Goal: Information Seeking & Learning: Compare options

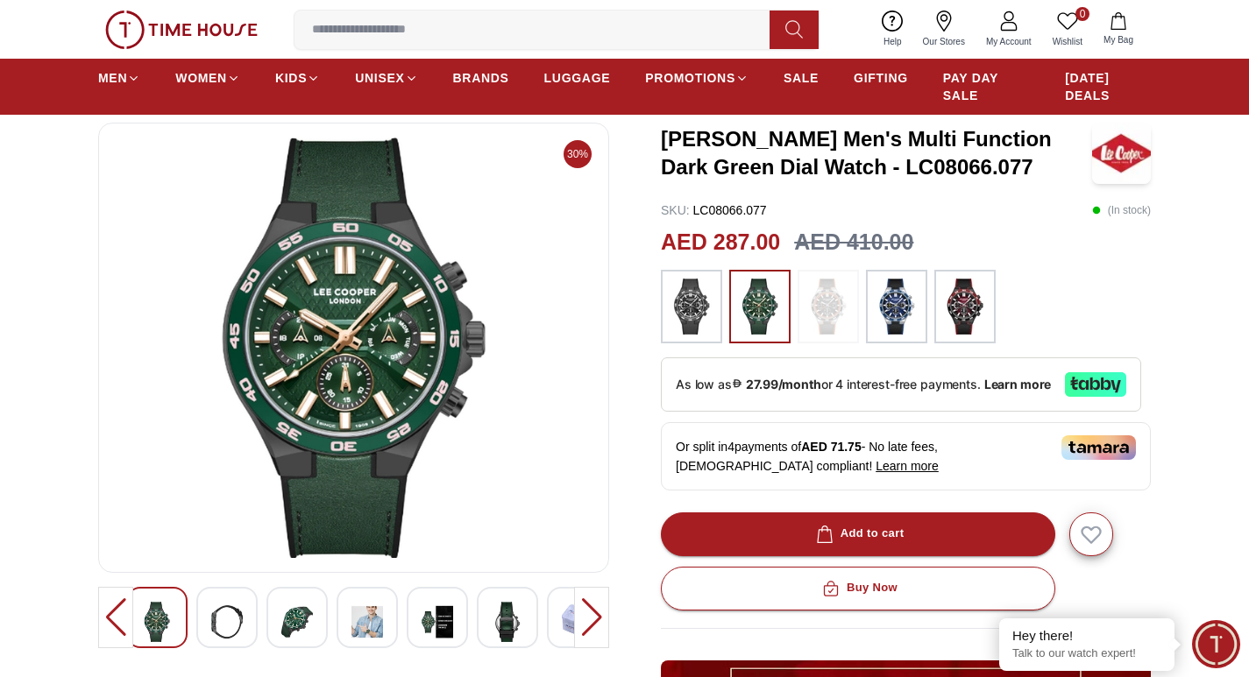
click at [888, 310] on img at bounding box center [897, 307] width 44 height 56
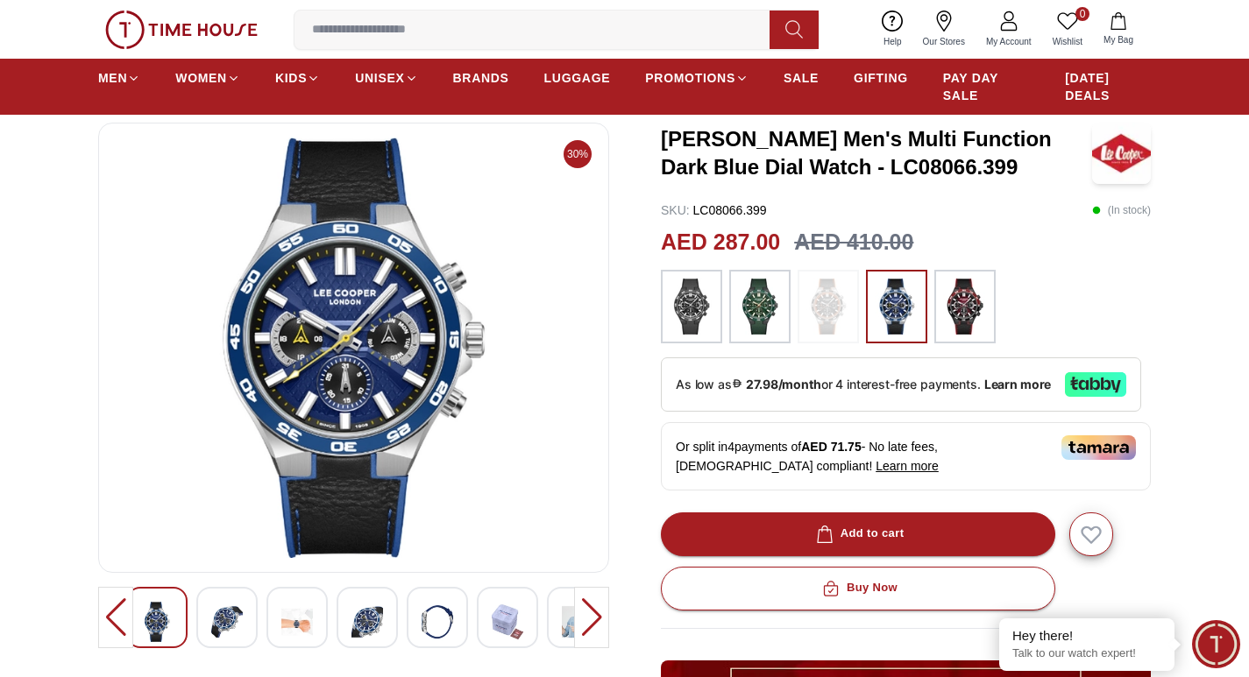
click at [958, 313] on img at bounding box center [965, 307] width 44 height 56
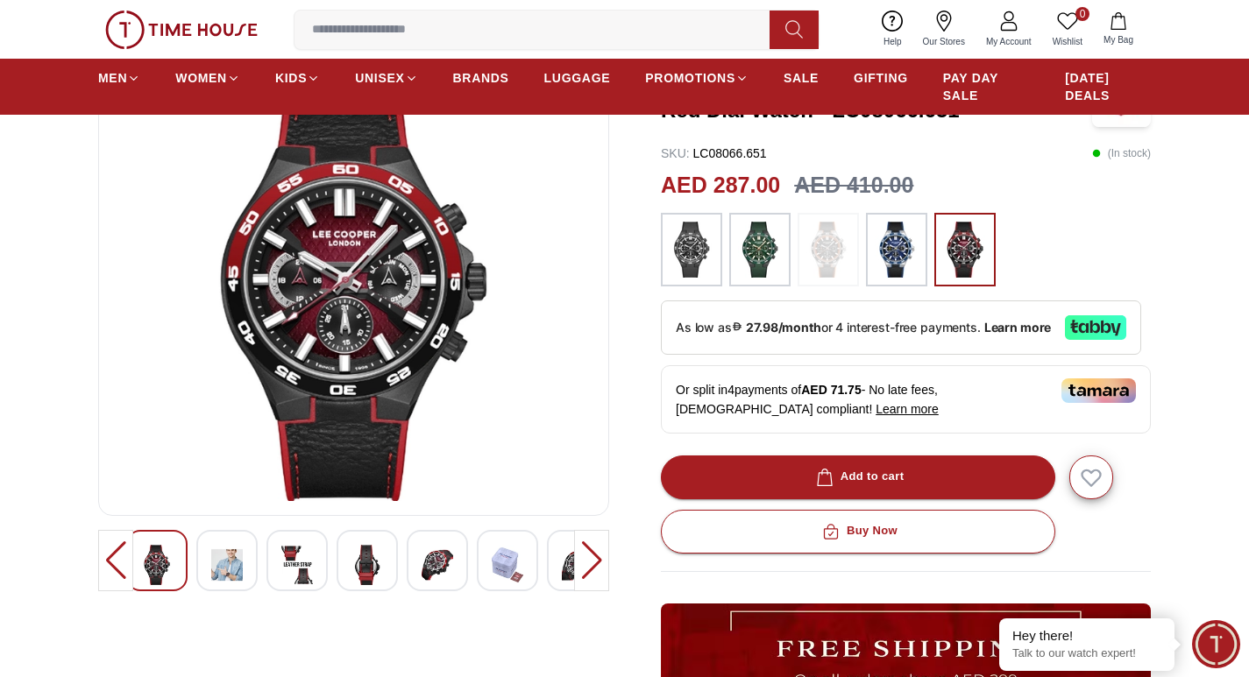
scroll to position [175, 0]
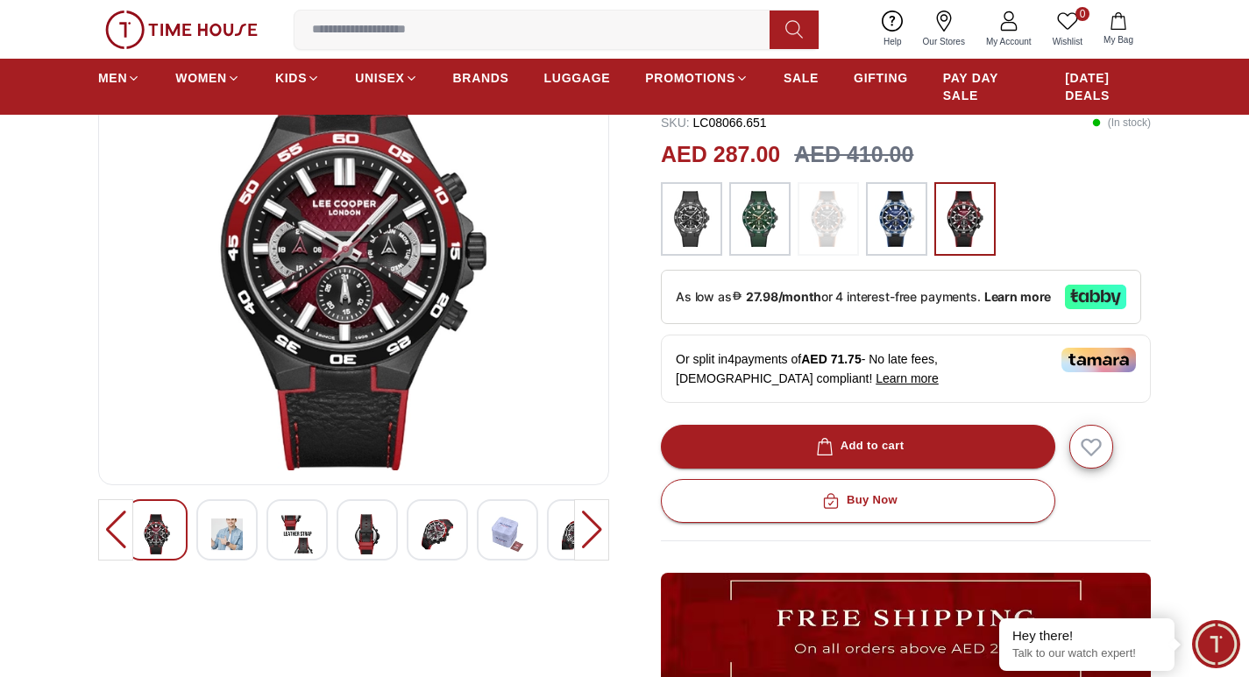
click at [236, 536] on img at bounding box center [227, 534] width 32 height 40
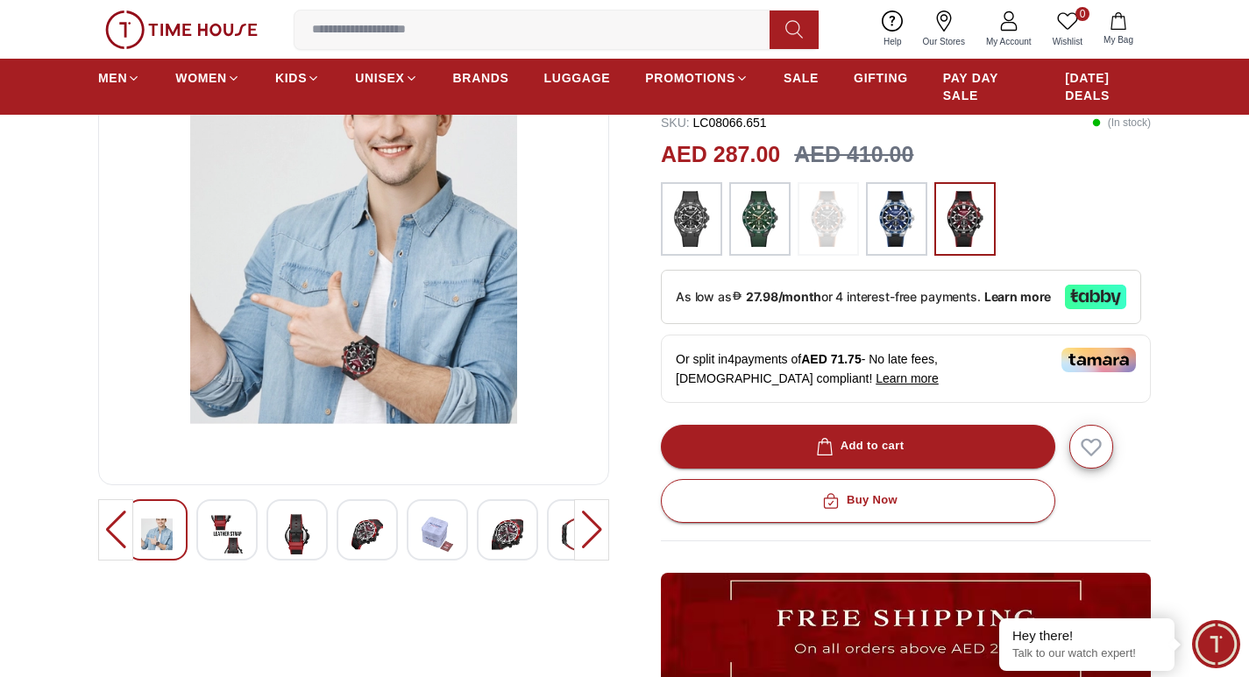
click at [349, 380] on img at bounding box center [353, 260] width 481 height 421
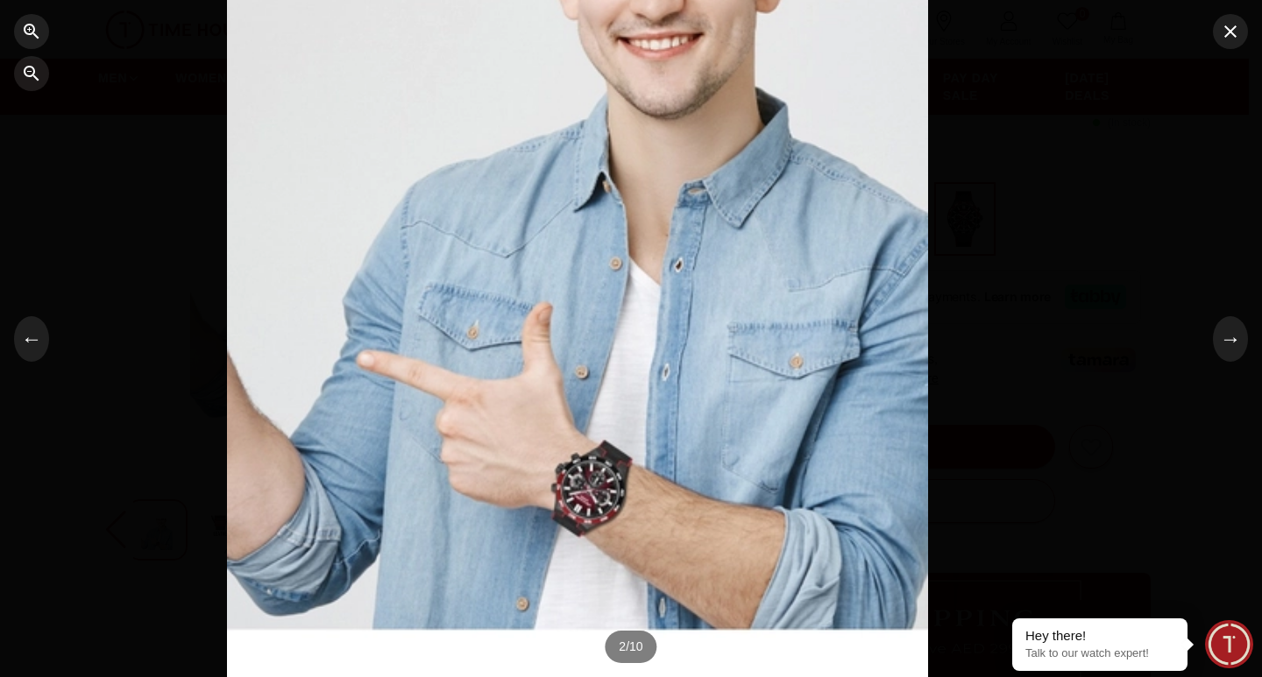
drag, startPoint x: 660, startPoint y: 408, endPoint x: 606, endPoint y: 202, distance: 212.8
click at [606, 202] on div at bounding box center [577, 133] width 701 height 610
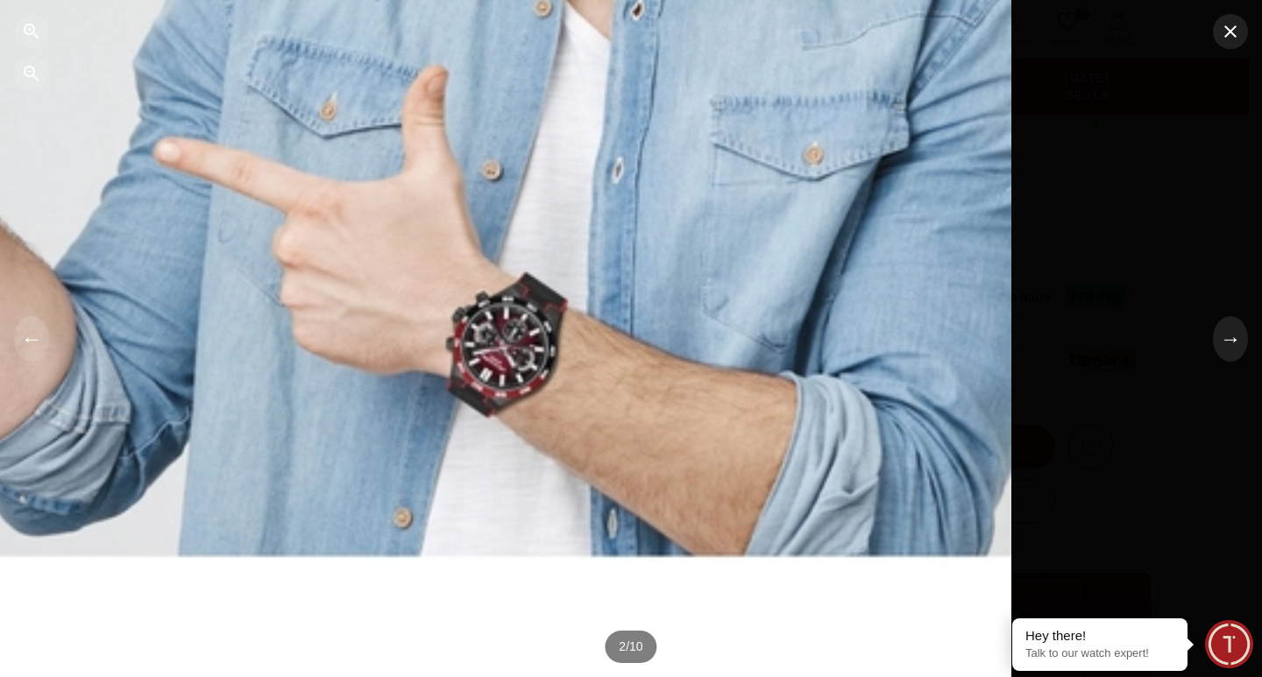
drag, startPoint x: 667, startPoint y: 406, endPoint x: 571, endPoint y: 66, distance: 353.4
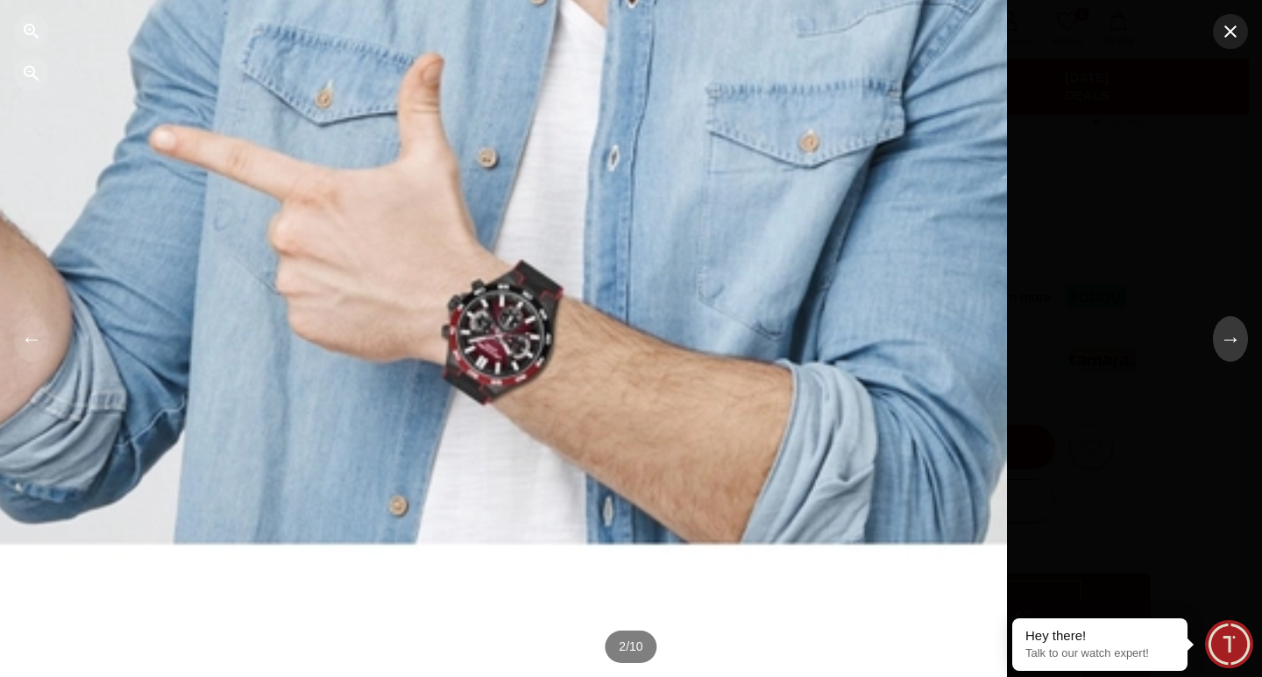
click at [1221, 343] on button "→" at bounding box center [1230, 339] width 35 height 46
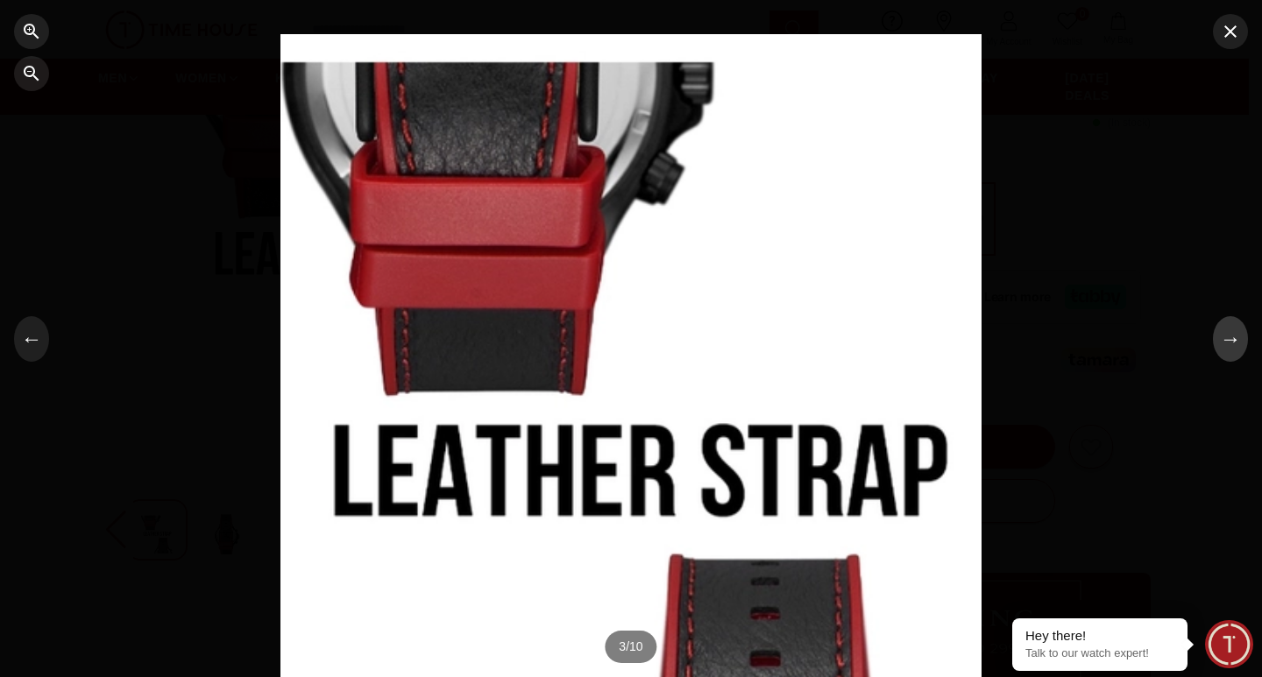
click at [1230, 348] on button "→" at bounding box center [1230, 339] width 35 height 46
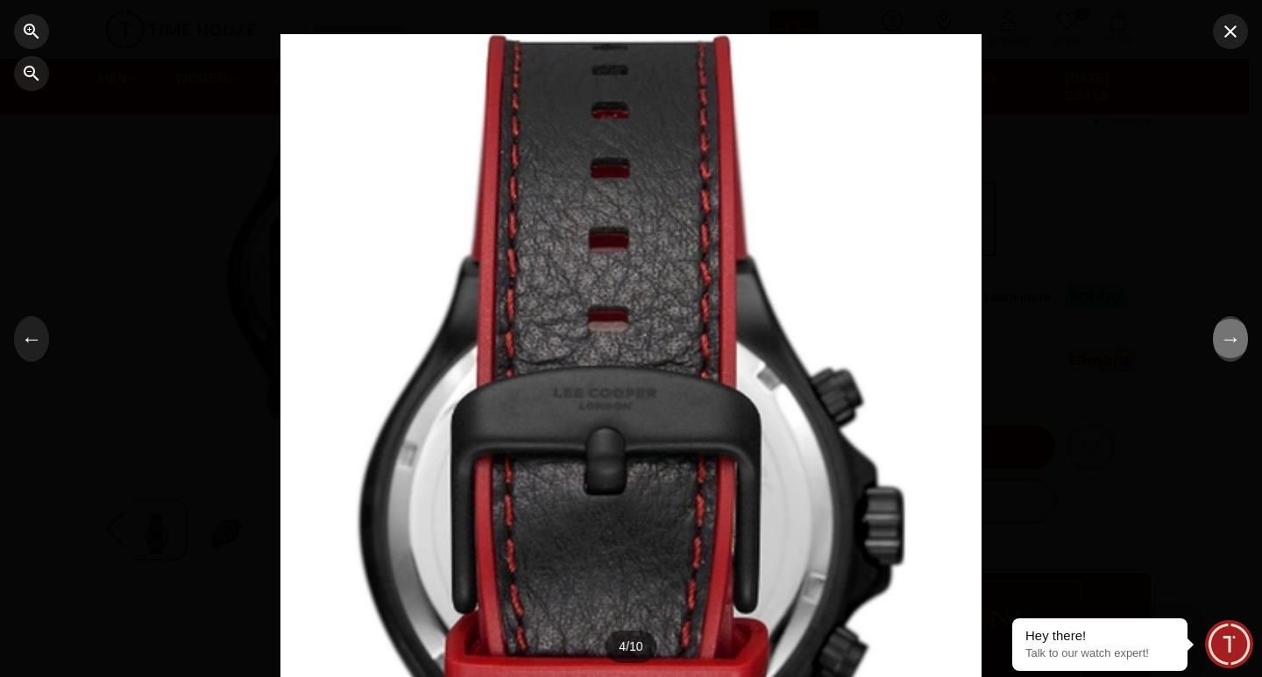
click at [1226, 345] on button "→" at bounding box center [1230, 339] width 35 height 46
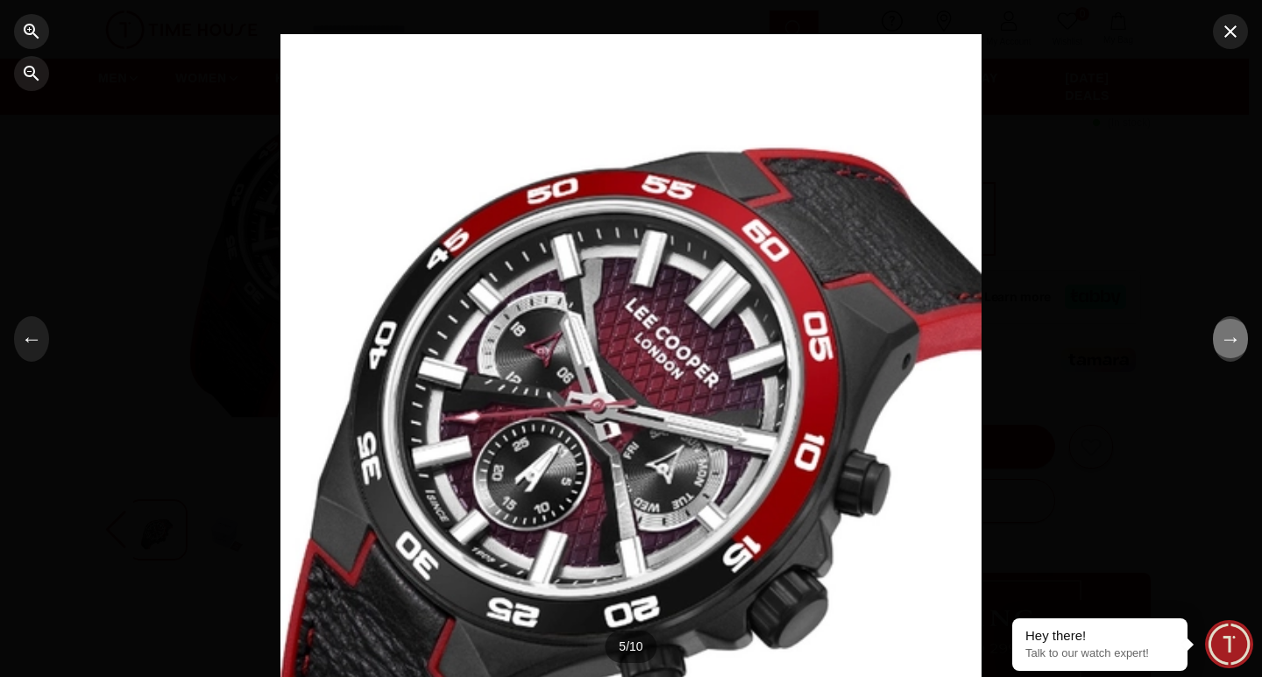
click at [1226, 345] on button "→" at bounding box center [1230, 339] width 35 height 46
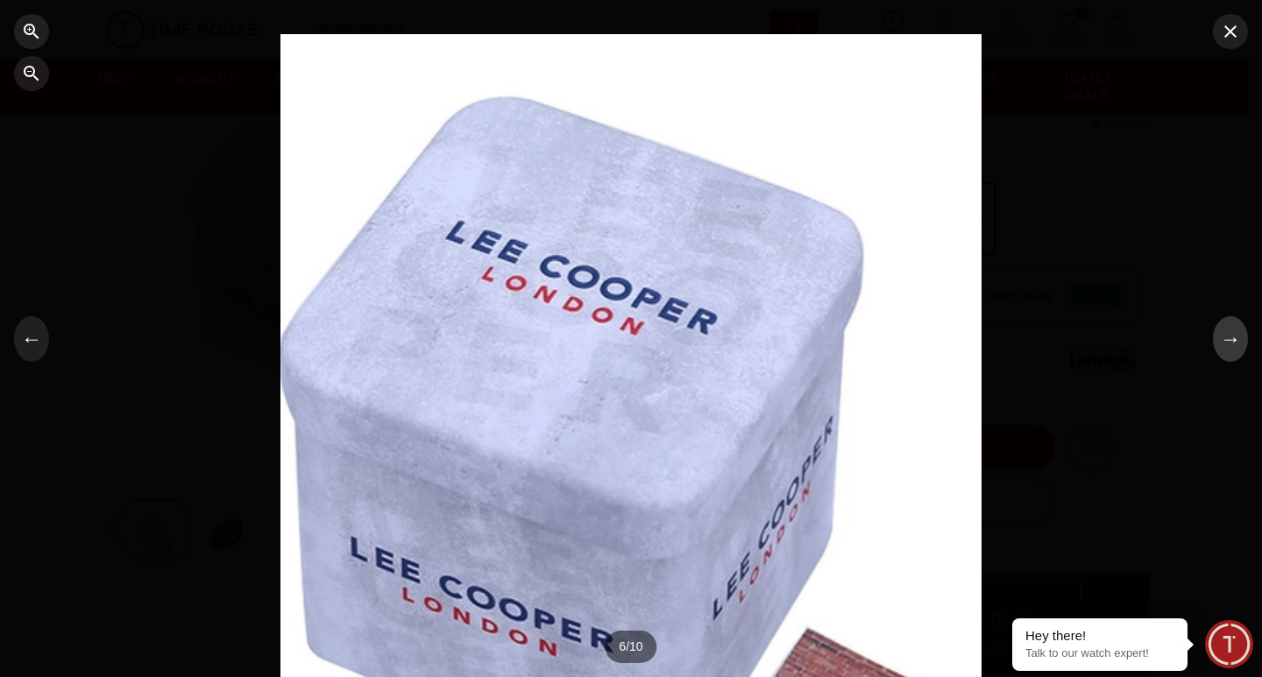
click at [1226, 345] on button "→" at bounding box center [1230, 339] width 35 height 46
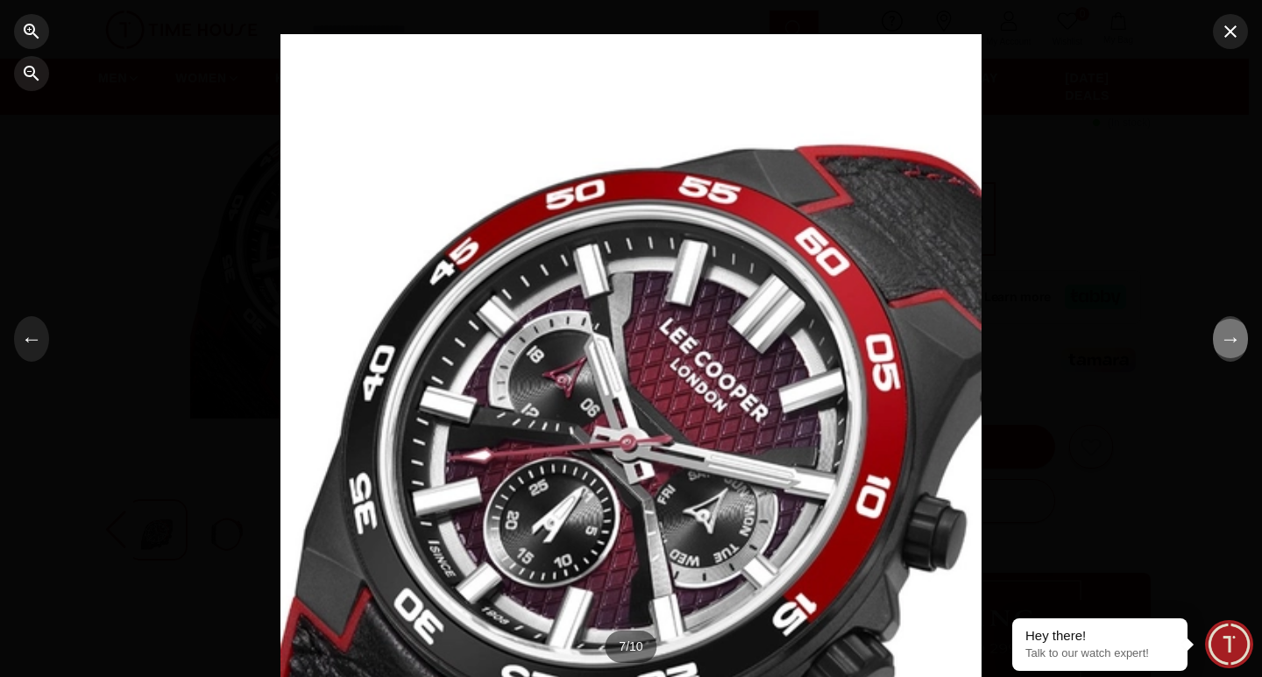
click at [1226, 345] on button "→" at bounding box center [1230, 339] width 35 height 46
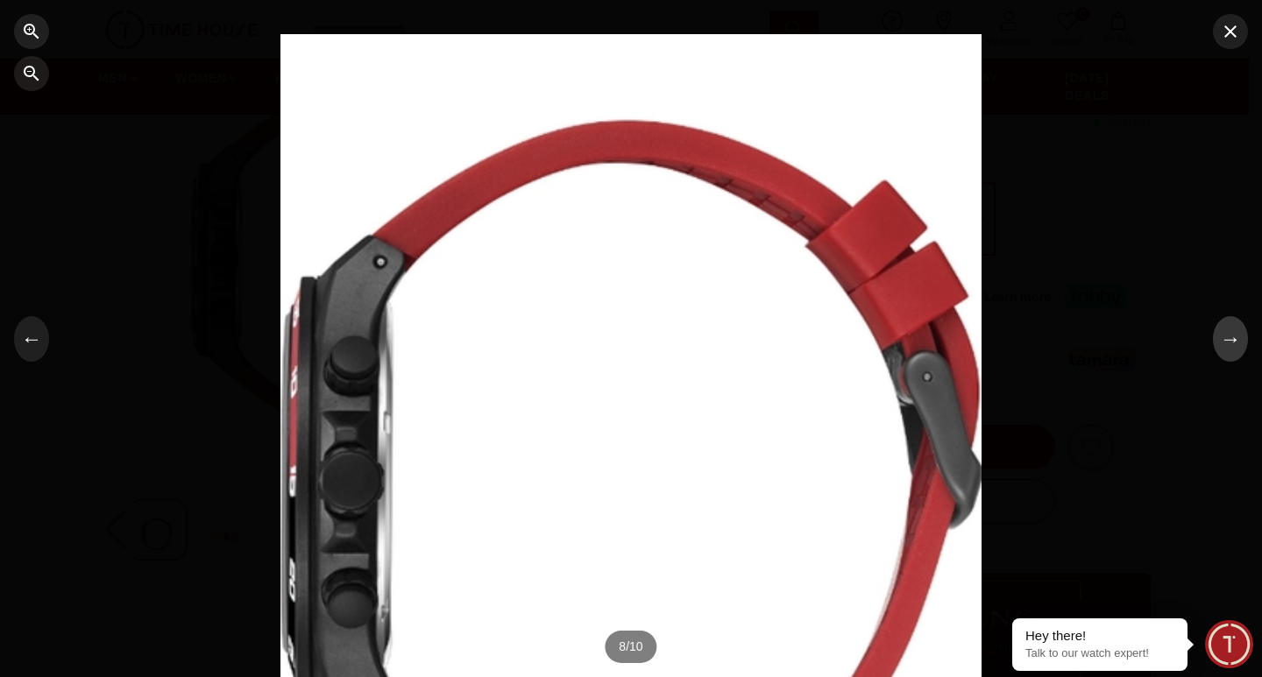
click at [1244, 344] on button "→" at bounding box center [1230, 339] width 35 height 46
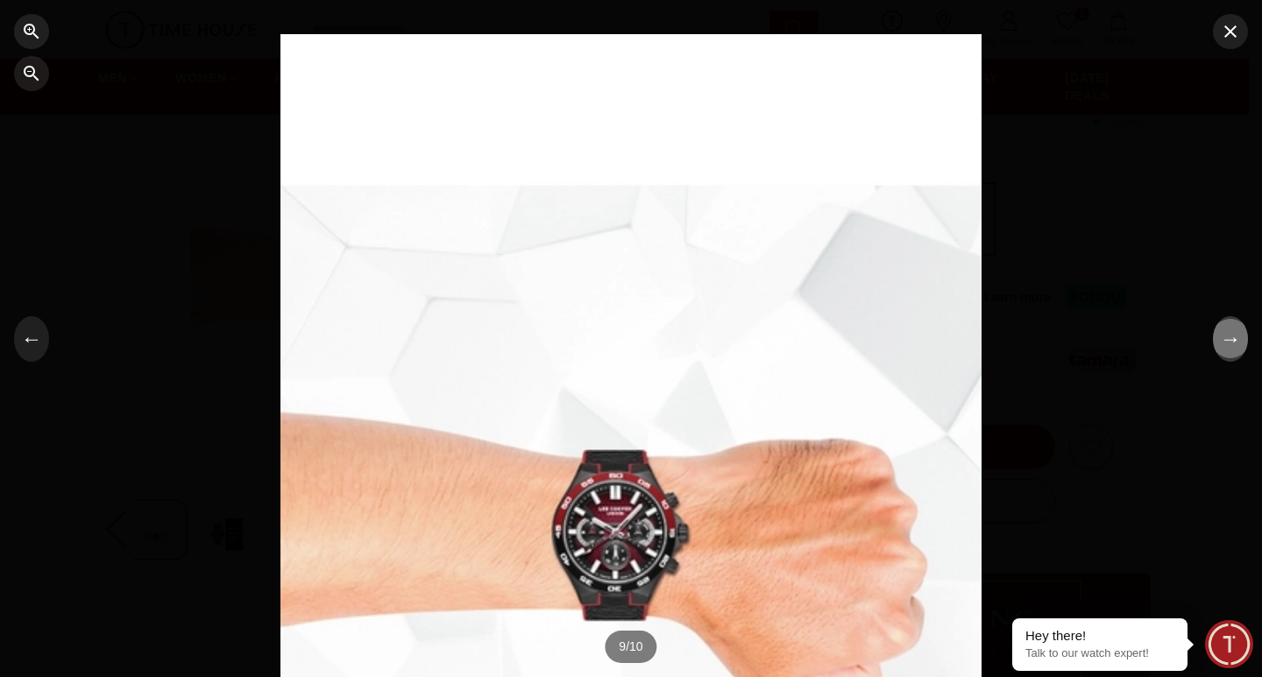
click at [1223, 355] on button "→" at bounding box center [1230, 339] width 35 height 46
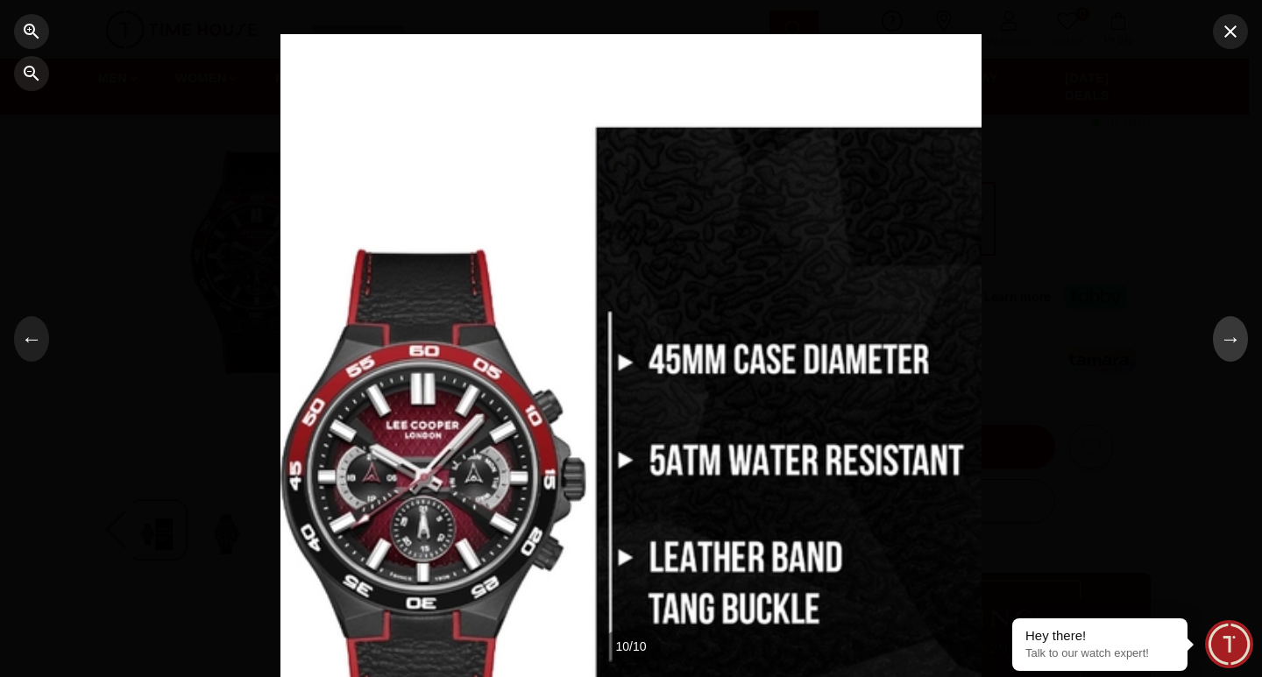
click at [1223, 350] on button "→" at bounding box center [1230, 339] width 35 height 46
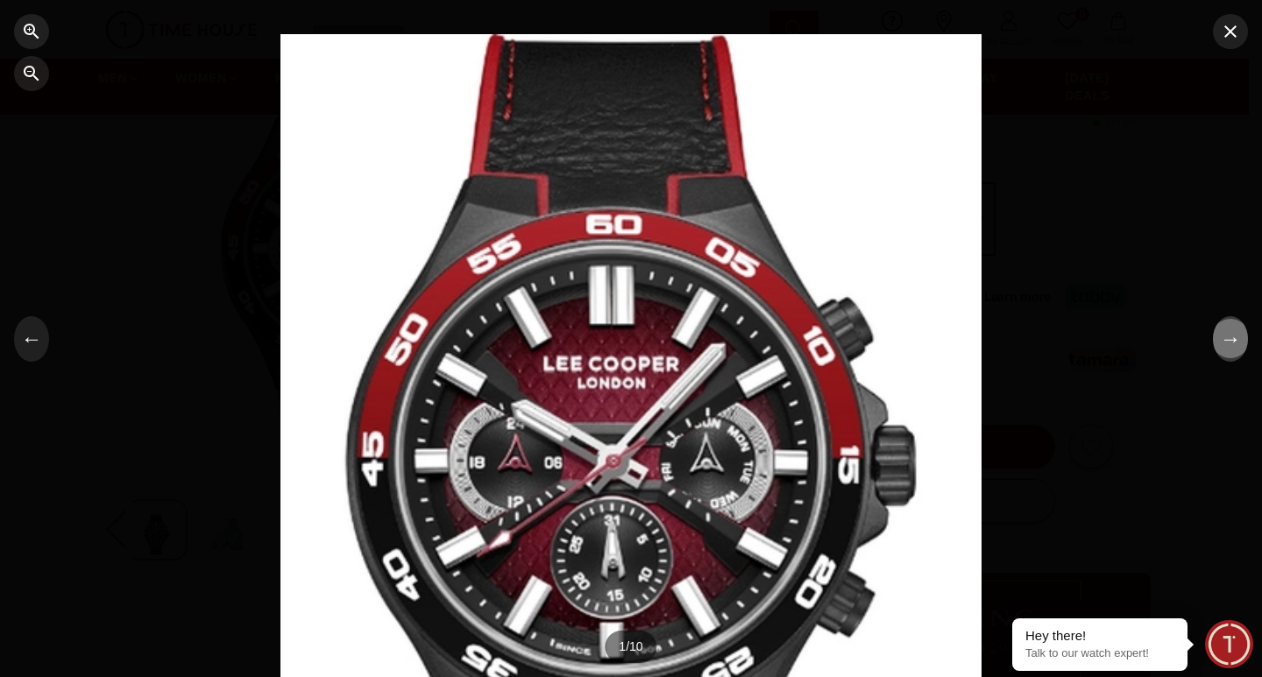
click at [1223, 350] on button "→" at bounding box center [1230, 339] width 35 height 46
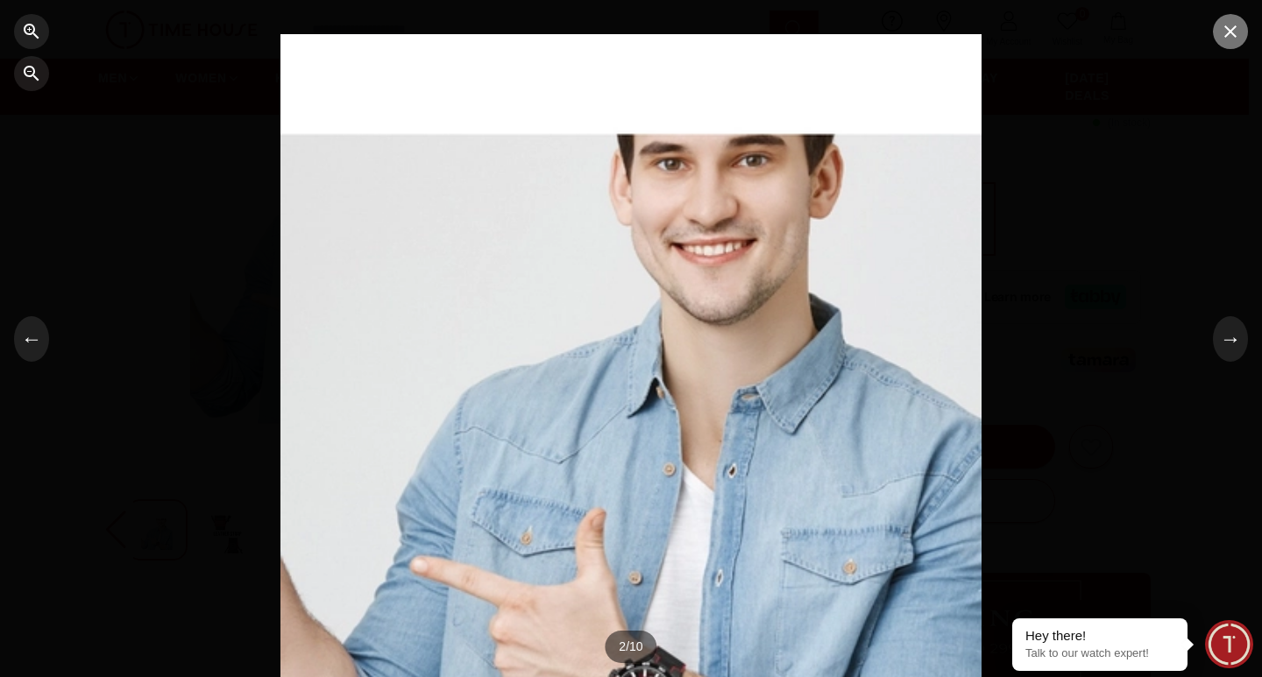
click at [1240, 40] on icon "button" at bounding box center [1230, 31] width 21 height 21
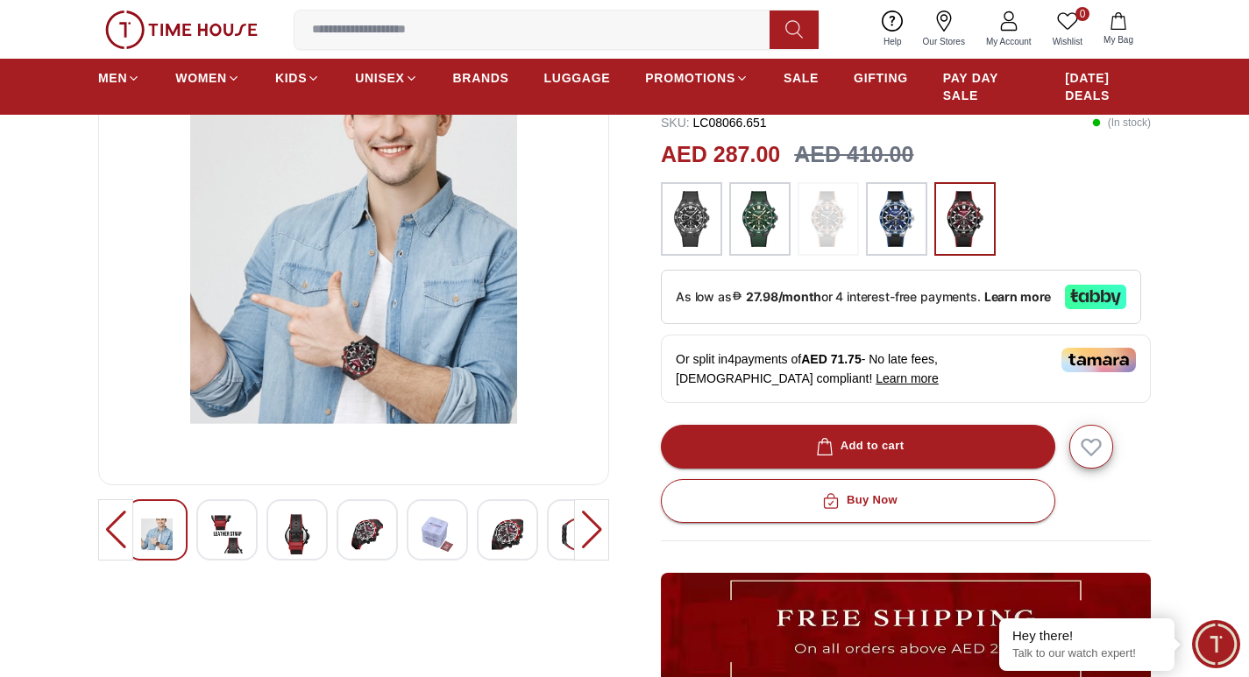
click at [836, 219] on img at bounding box center [828, 219] width 44 height 56
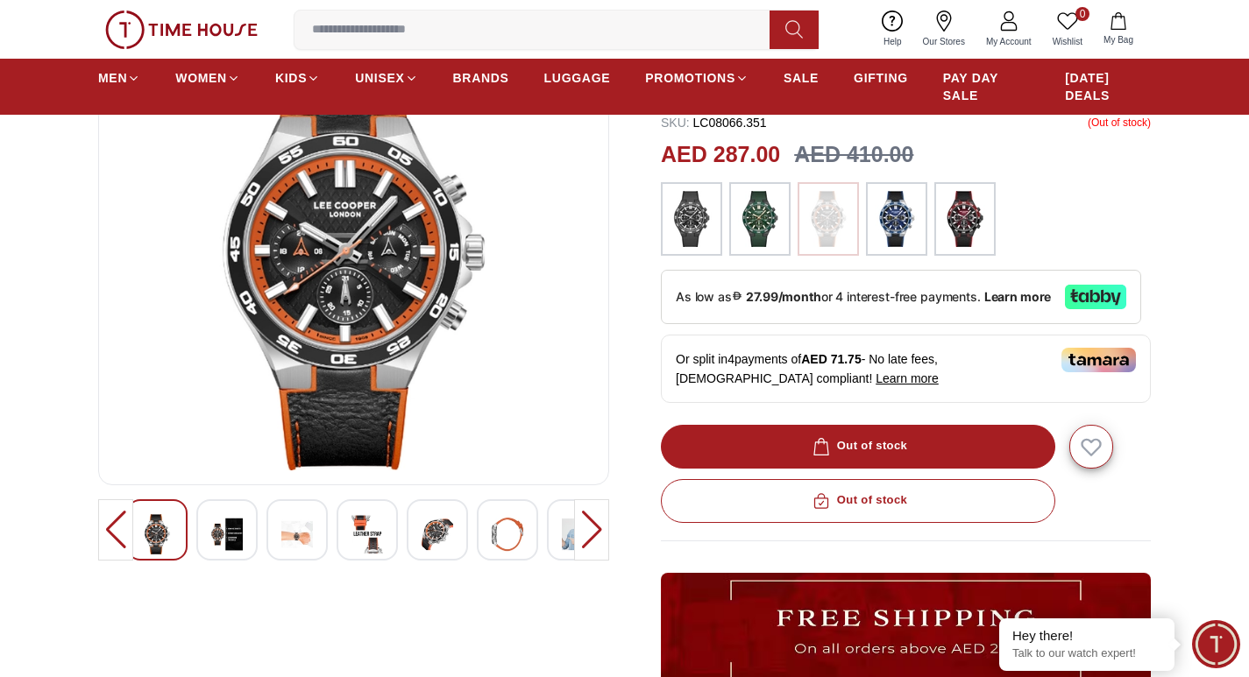
scroll to position [88, 0]
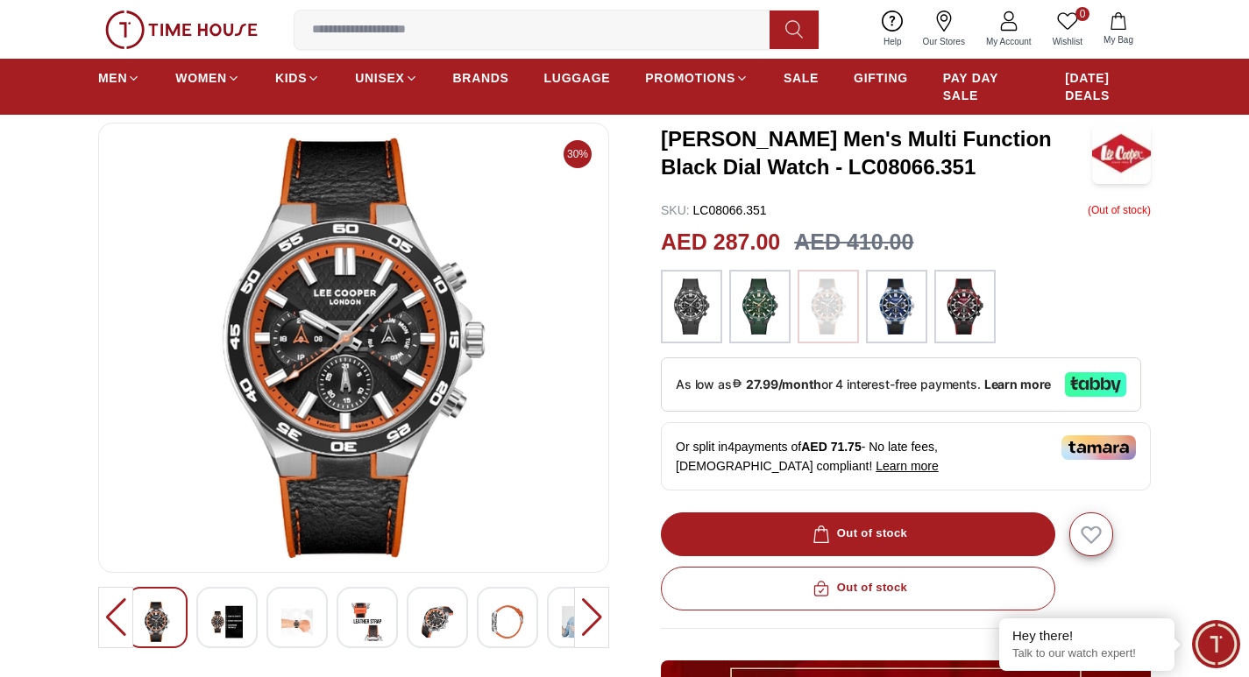
click at [689, 303] on img at bounding box center [692, 307] width 44 height 56
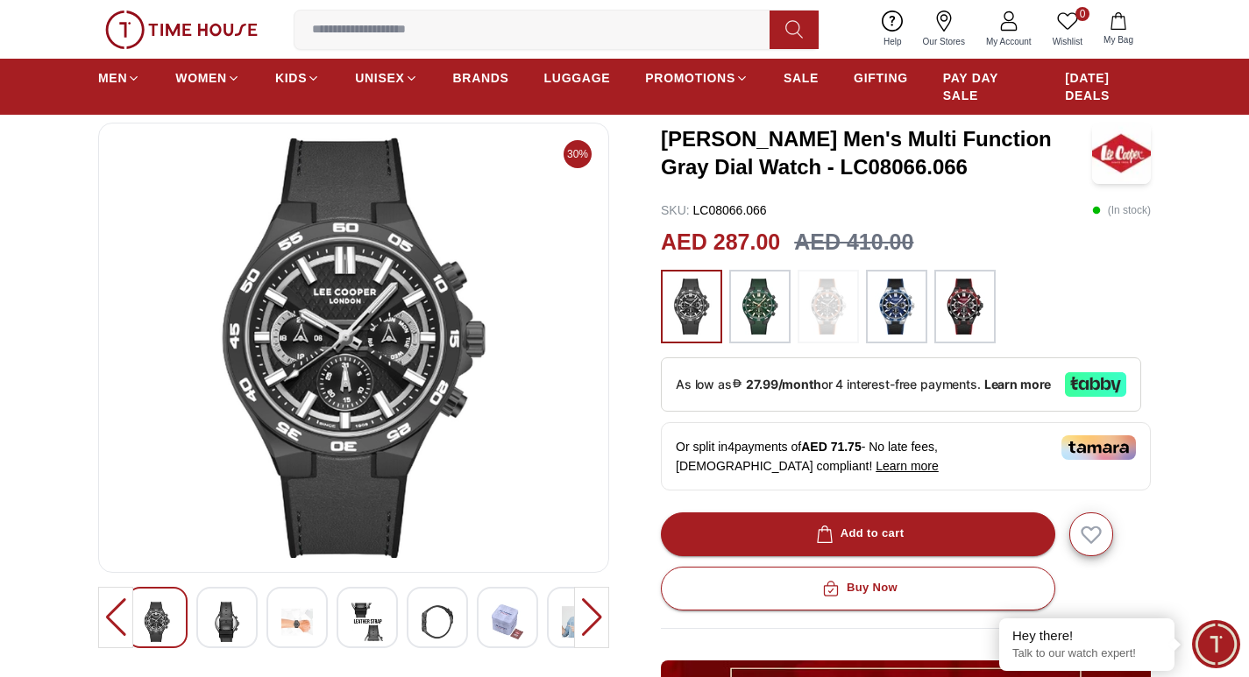
click at [759, 304] on img at bounding box center [760, 307] width 44 height 56
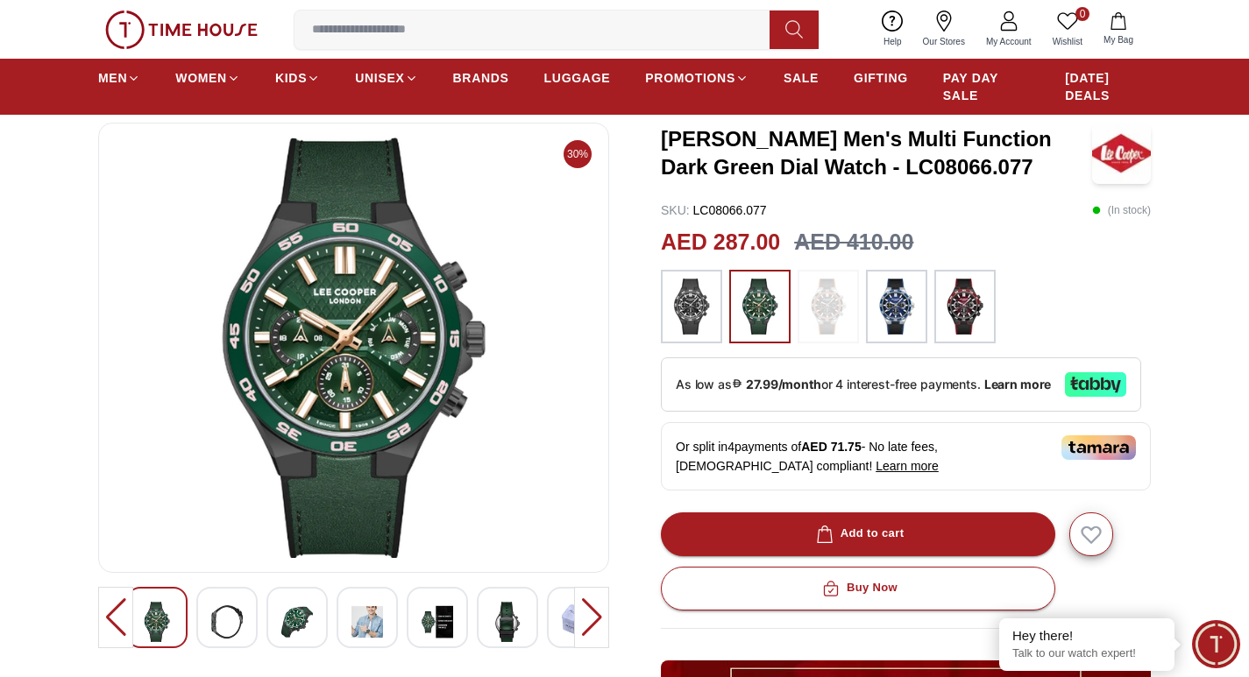
click at [950, 308] on img at bounding box center [965, 307] width 44 height 56
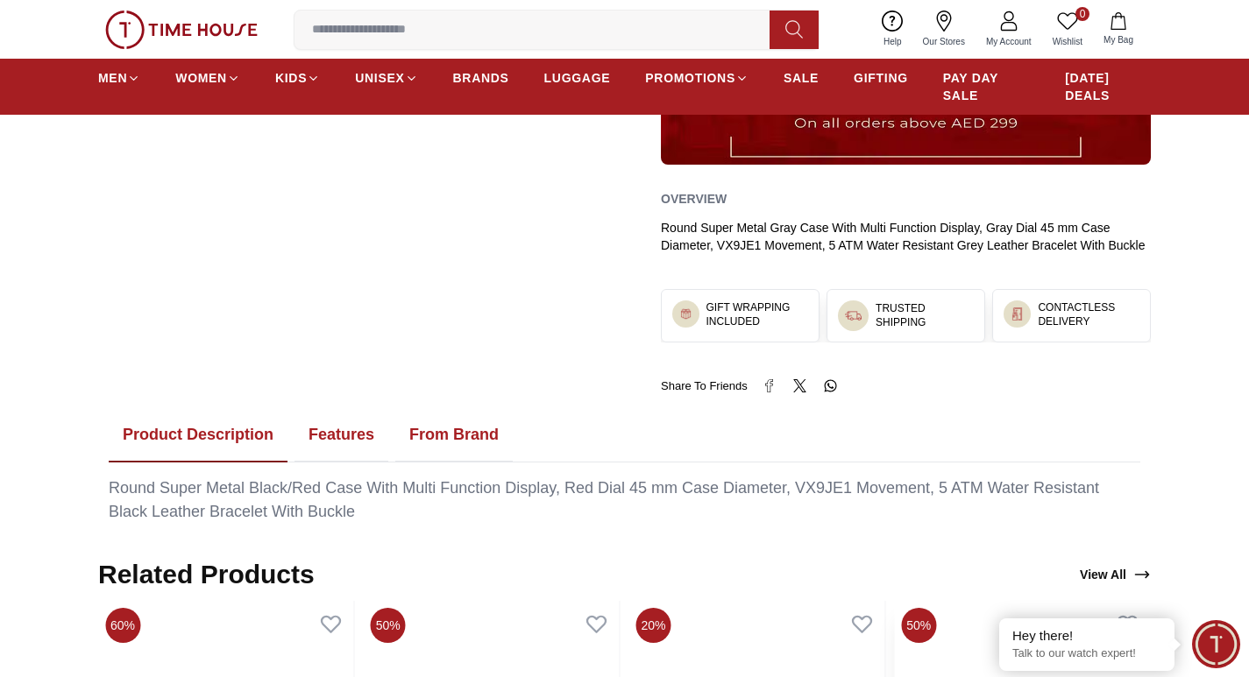
scroll to position [789, 0]
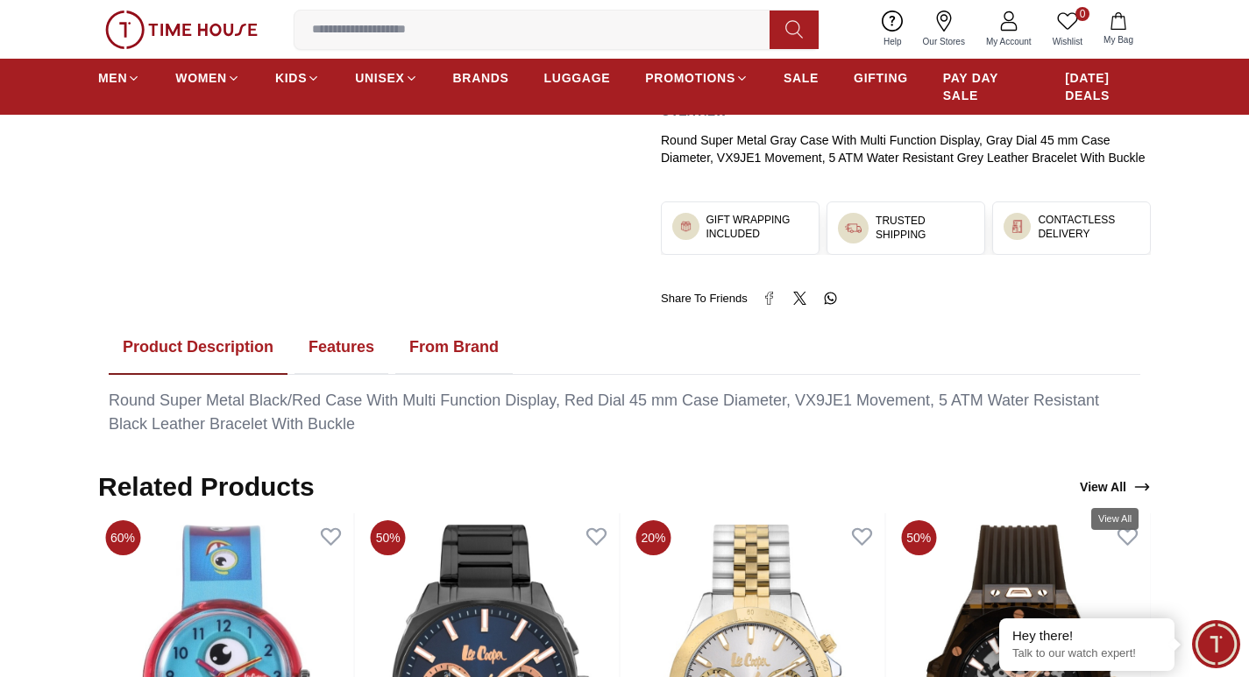
click at [1115, 486] on link "View All" at bounding box center [1115, 487] width 78 height 25
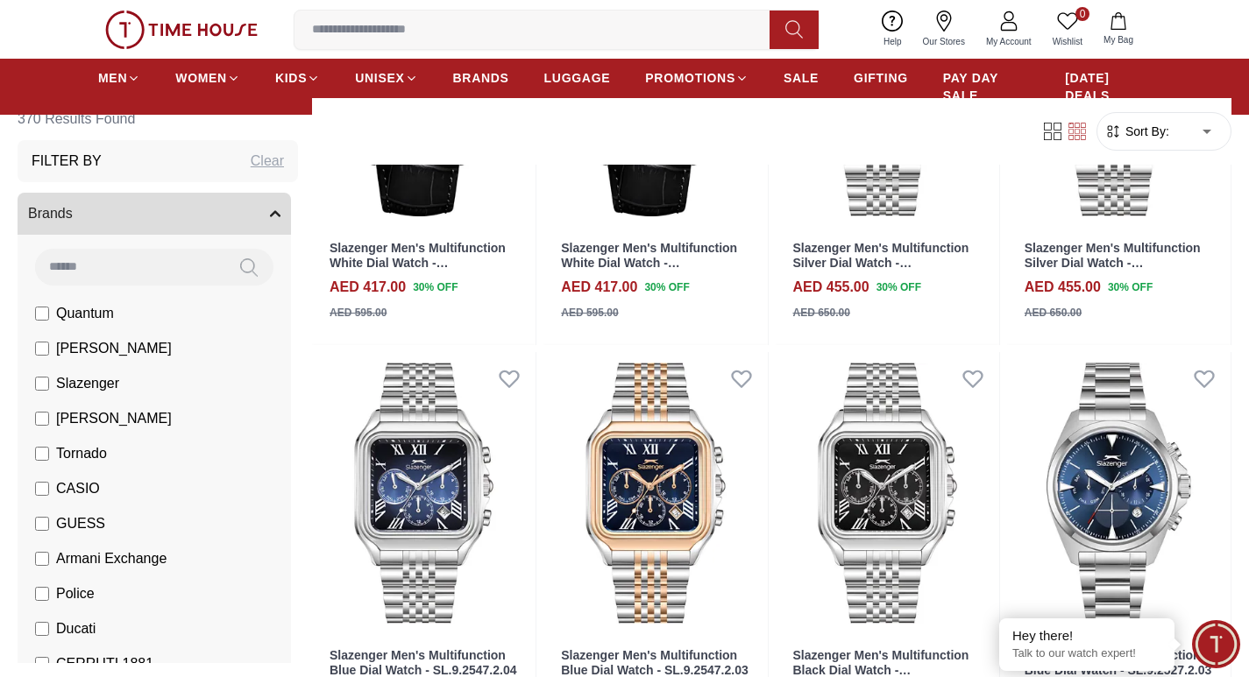
scroll to position [1577, 0]
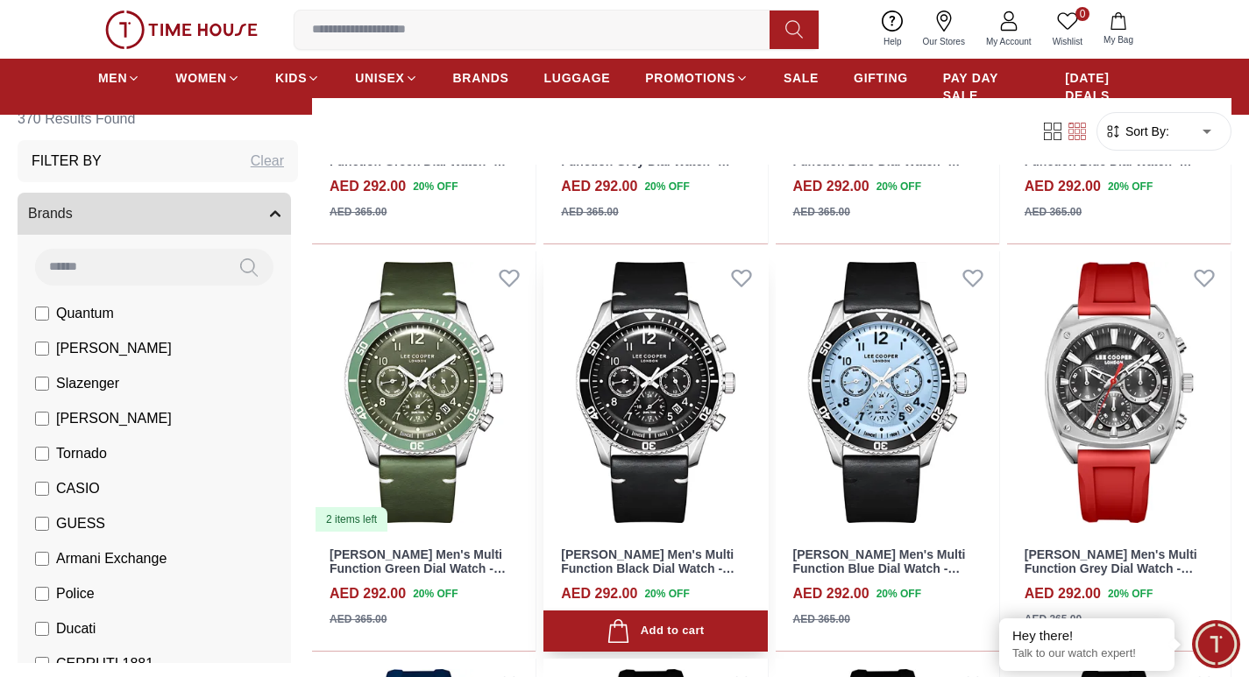
scroll to position [3330, 0]
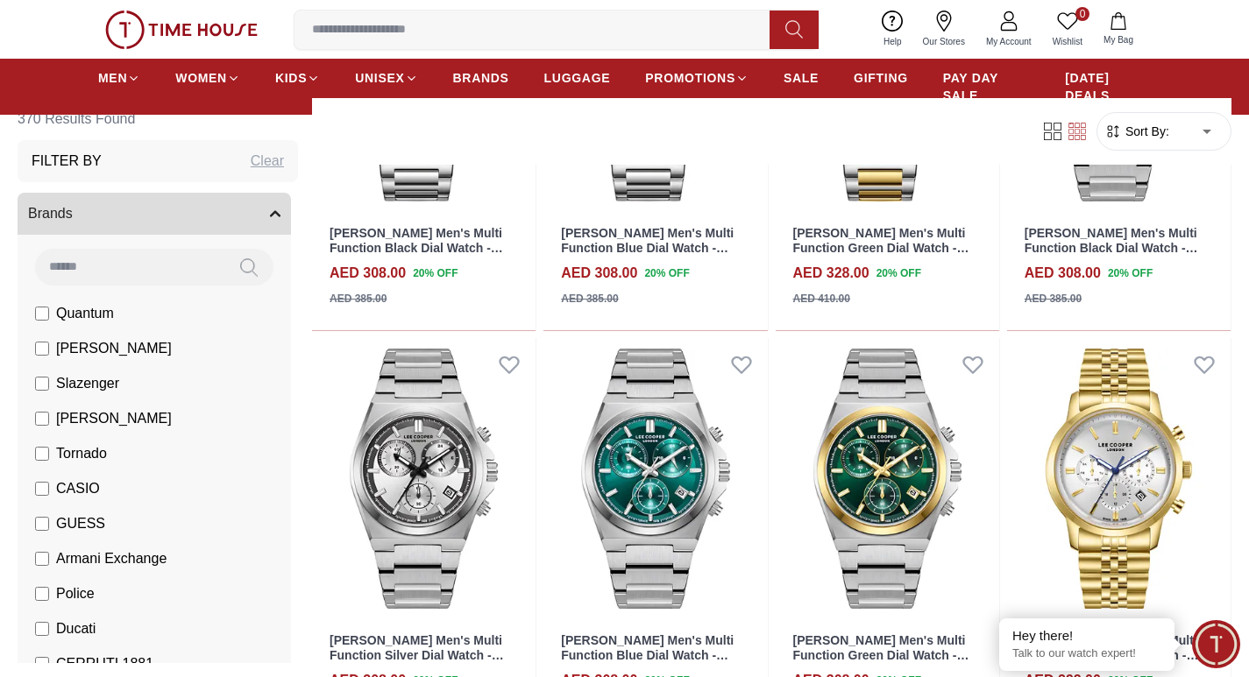
scroll to position [6047, 0]
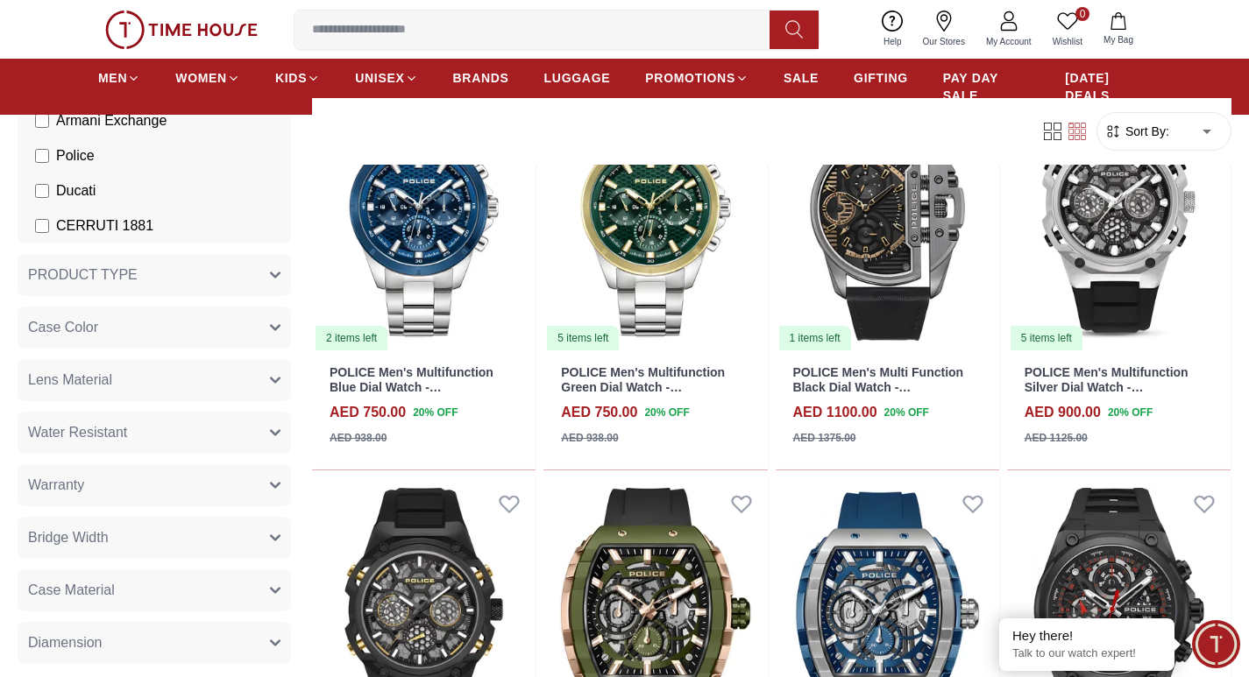
scroll to position [9640, 0]
